Goal: Use online tool/utility

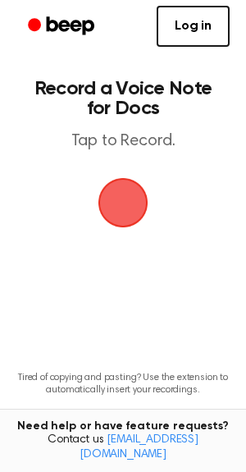
click at [147, 199] on span "button" at bounding box center [123, 203] width 50 height 50
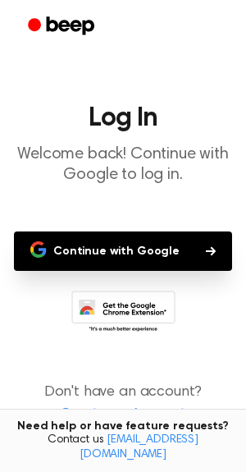
click at [149, 260] on button "Continue with Google" at bounding box center [123, 250] width 218 height 39
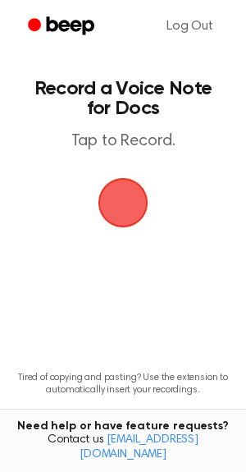
click at [112, 203] on span "button" at bounding box center [122, 202] width 59 height 59
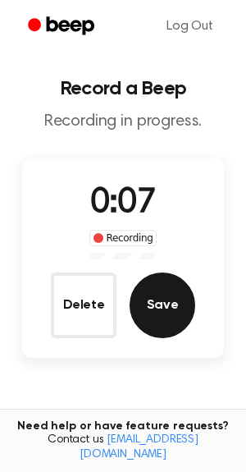
click at [166, 314] on button "Save" at bounding box center [163, 305] width 66 height 66
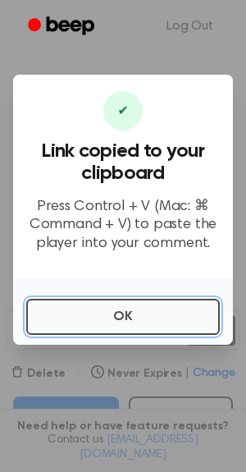
click at [166, 314] on button "OK" at bounding box center [123, 316] width 194 height 36
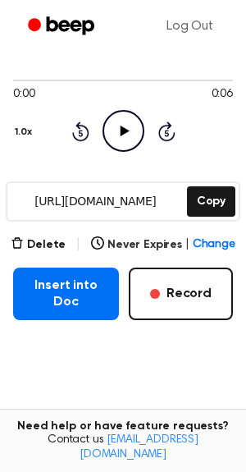
scroll to position [138, 0]
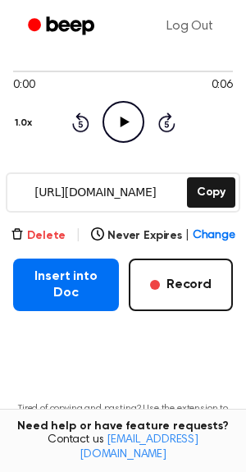
click at [52, 230] on button "Delete" at bounding box center [38, 235] width 55 height 17
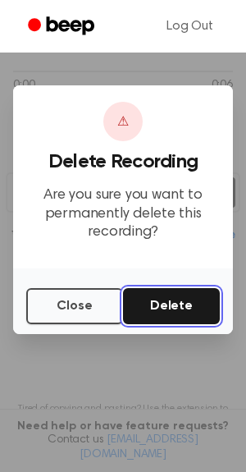
click at [145, 303] on button "Delete" at bounding box center [171, 306] width 97 height 36
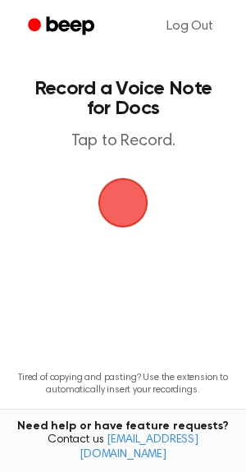
scroll to position [81, 0]
